Goal: Find specific page/section: Find specific page/section

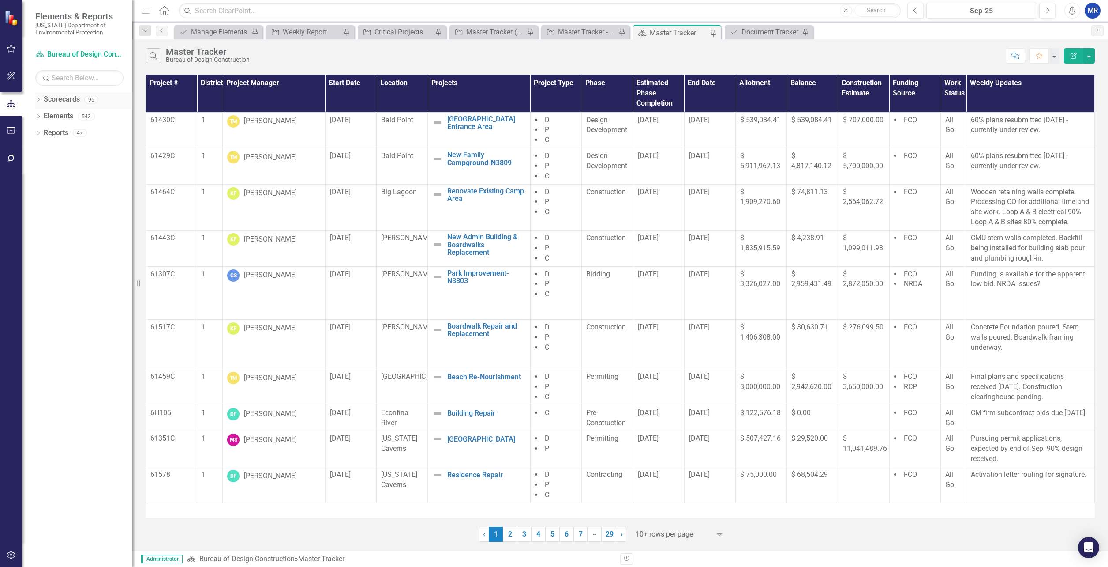
click at [39, 100] on icon "Dropdown" at bounding box center [38, 100] width 6 height 5
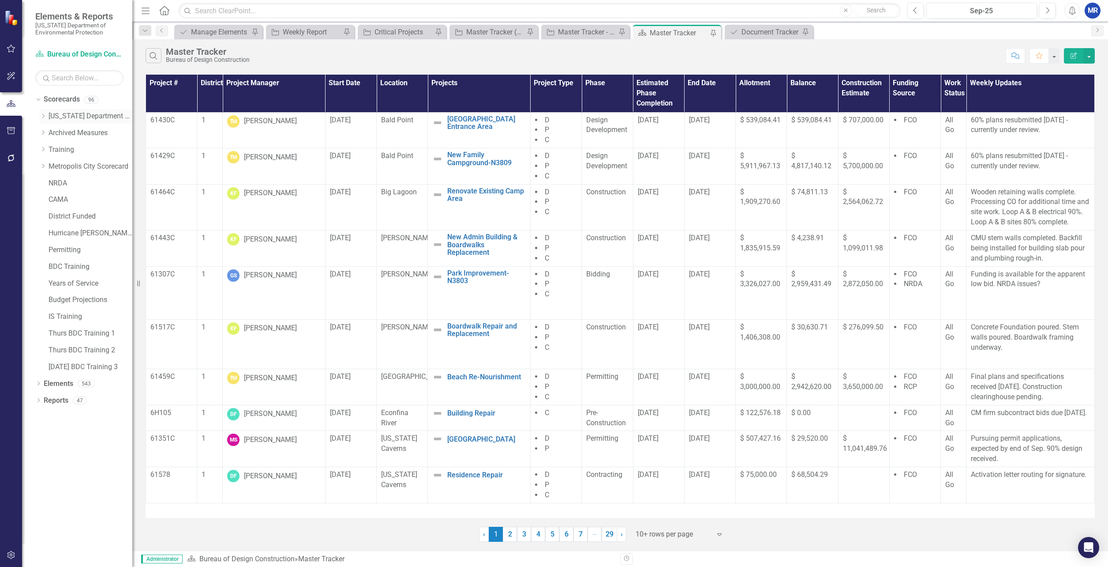
click at [45, 117] on icon "Dropdown" at bounding box center [43, 115] width 7 height 5
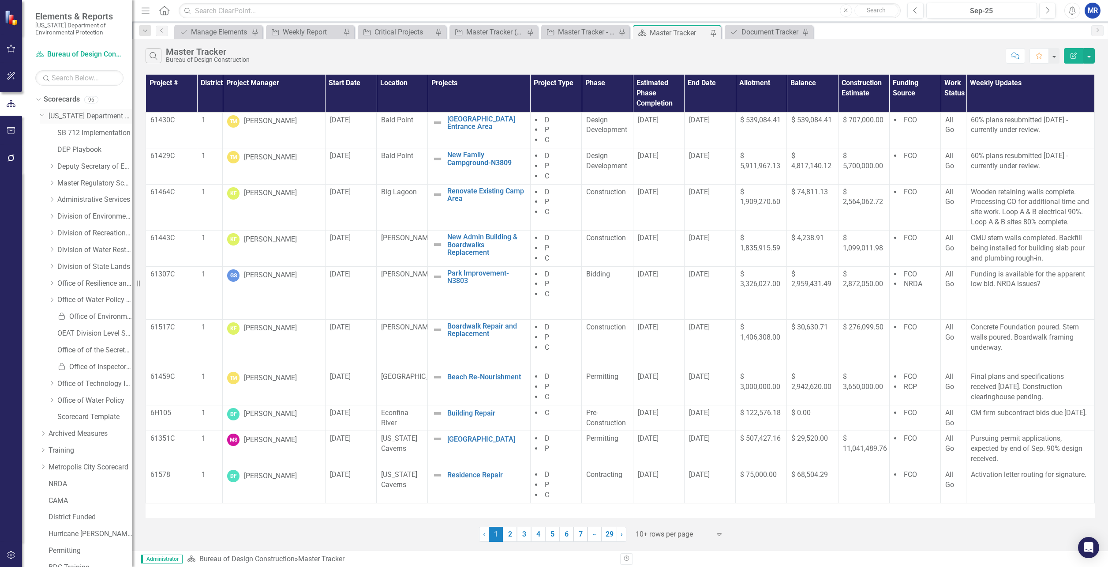
click at [41, 112] on icon "Dropdown" at bounding box center [42, 114] width 5 height 7
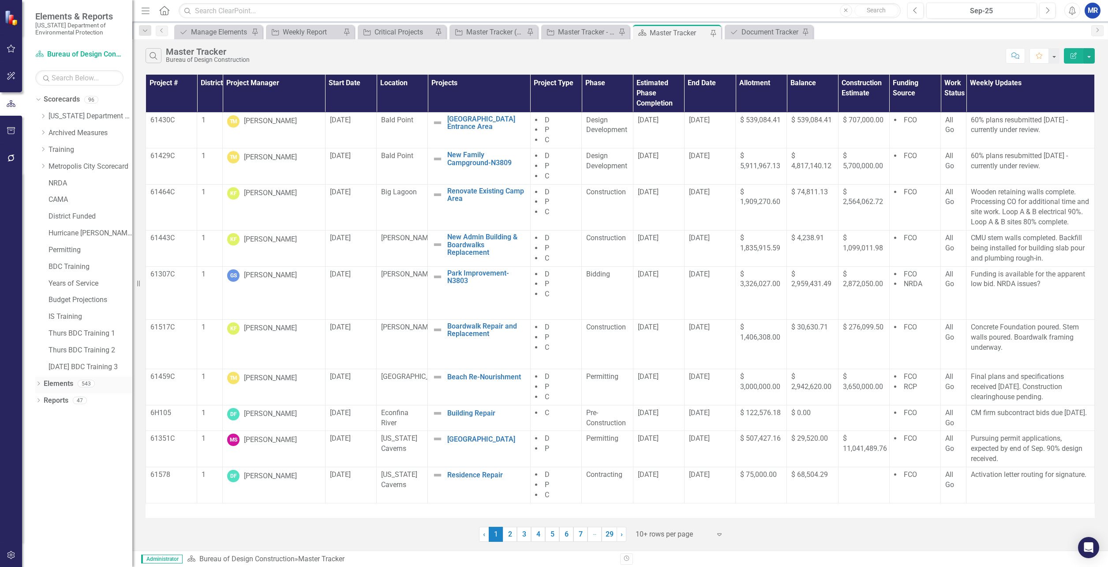
click at [39, 379] on div "Dropdown Elements 543" at bounding box center [83, 384] width 97 height 17
click at [37, 383] on icon "Dropdown" at bounding box center [38, 384] width 6 height 5
click at [43, 400] on icon "Dropdown" at bounding box center [43, 400] width 6 height 5
click at [43, 399] on icon "Dropdown" at bounding box center [41, 400] width 5 height 6
click at [41, 451] on icon "Dropdown" at bounding box center [43, 451] width 6 height 5
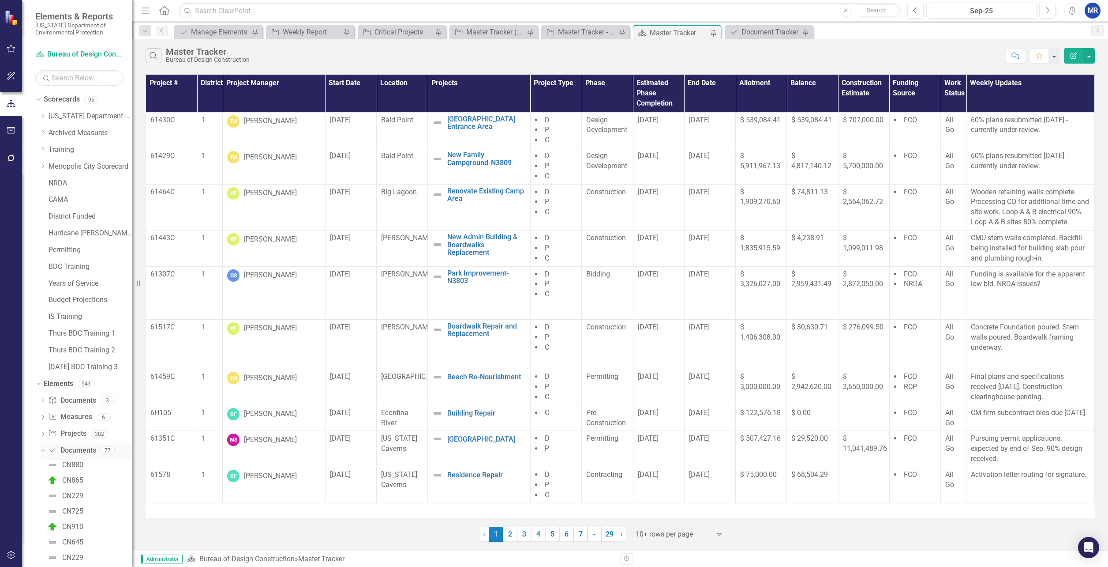
click at [41, 448] on icon "Dropdown" at bounding box center [41, 450] width 5 height 6
click at [38, 383] on icon "Dropdown" at bounding box center [37, 383] width 5 height 6
click at [38, 400] on icon "Dropdown" at bounding box center [38, 400] width 6 height 5
click at [43, 359] on div "Dropdown Scorecard Scorecard 5" at bounding box center [85, 364] width 93 height 17
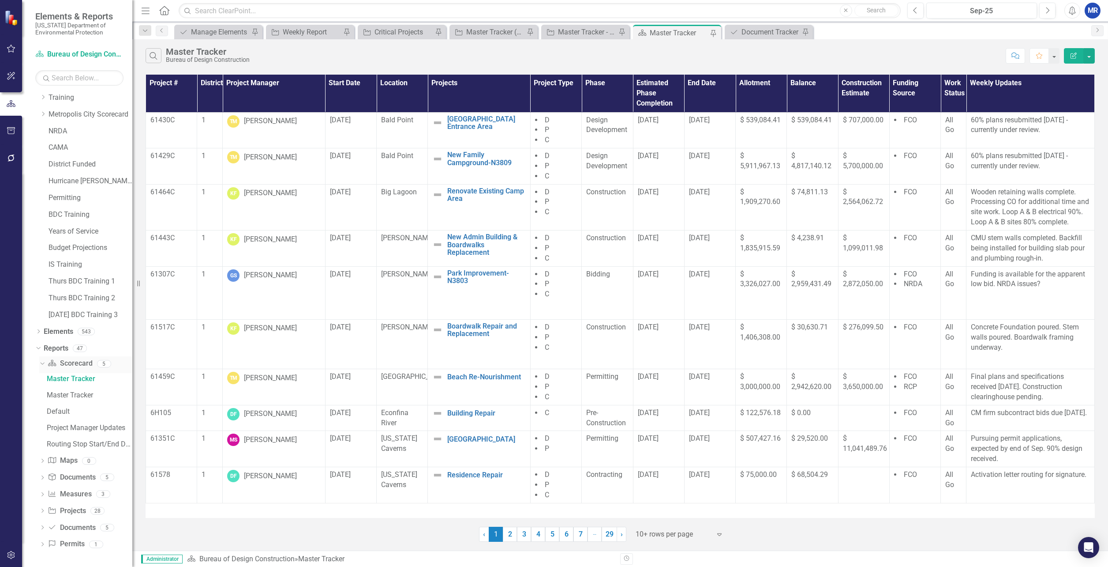
click at [41, 365] on icon "Dropdown" at bounding box center [41, 363] width 5 height 6
click at [43, 481] on icon "Dropdown" at bounding box center [42, 482] width 6 height 5
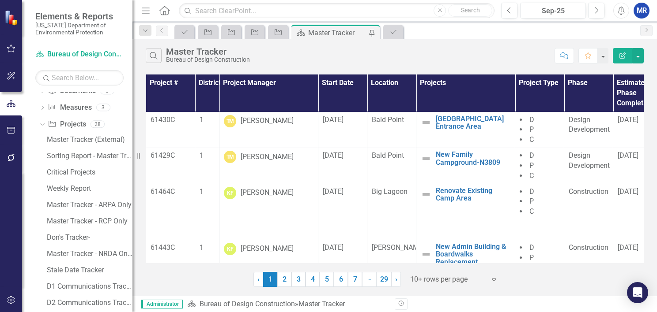
scroll to position [358, 0]
